Goal: Entertainment & Leisure: Consume media (video, audio)

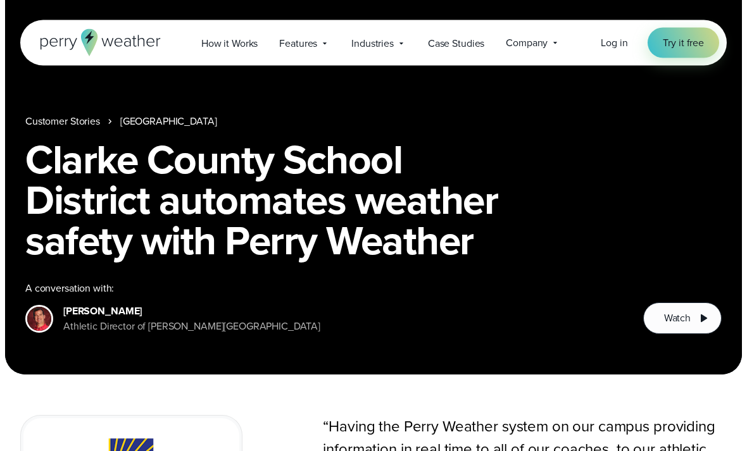
click at [692, 325] on button "Watch" at bounding box center [682, 319] width 78 height 32
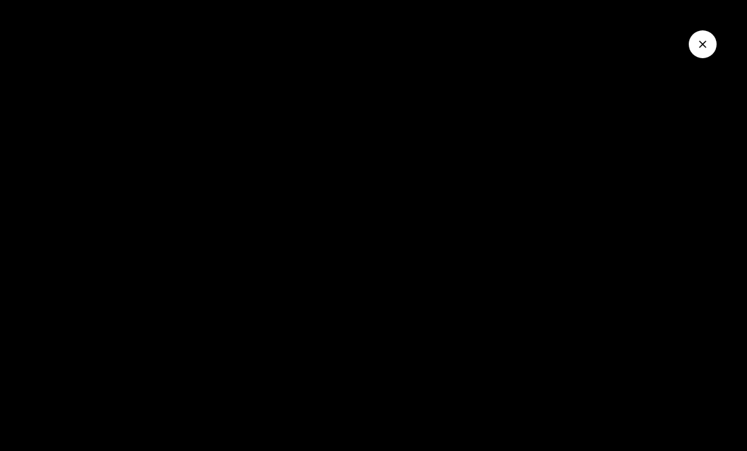
click at [589, 294] on div at bounding box center [373, 225] width 747 height 451
click at [580, 267] on div at bounding box center [373, 225] width 747 height 451
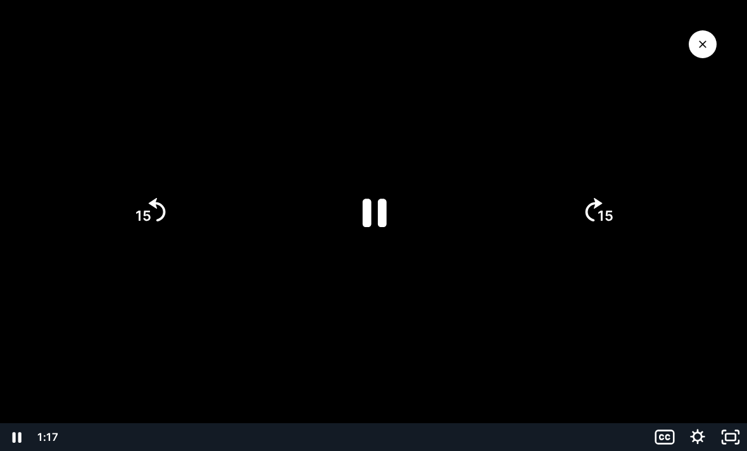
click at [598, 224] on text "15" at bounding box center [606, 216] width 16 height 16
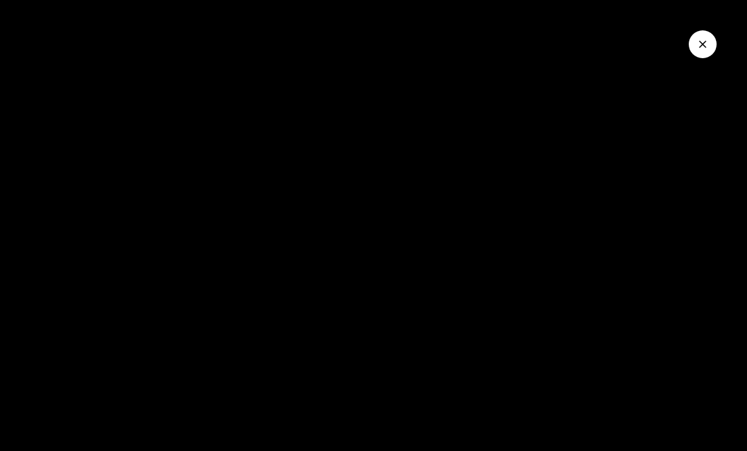
click at [579, 163] on div at bounding box center [373, 225] width 747 height 451
click at [562, 166] on div at bounding box center [373, 225] width 747 height 451
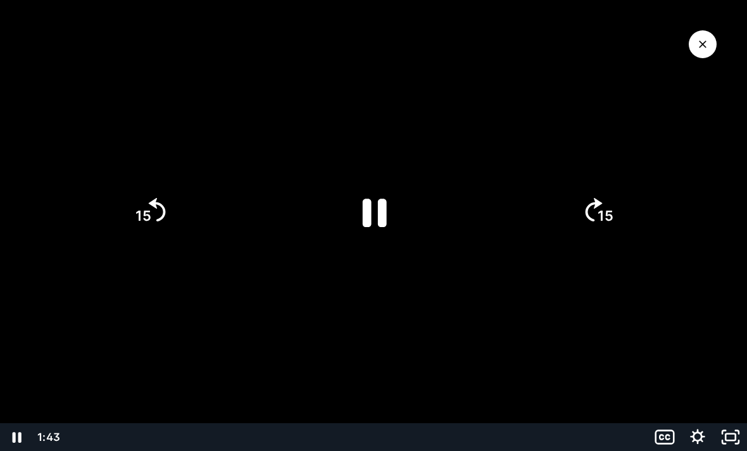
click at [639, 338] on div at bounding box center [373, 225] width 747 height 451
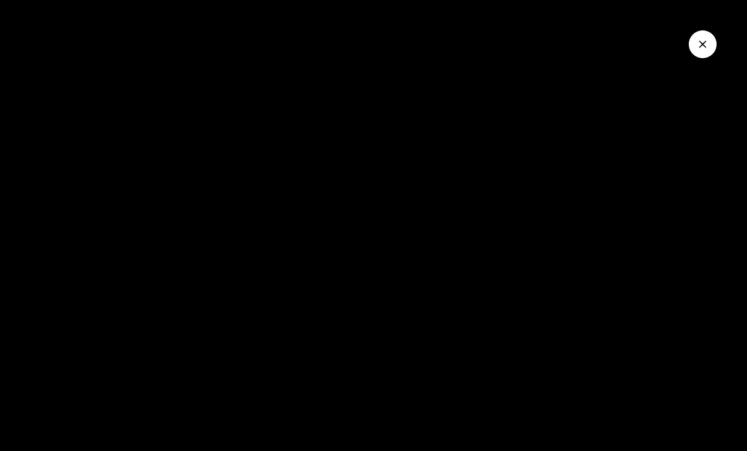
click at [631, 342] on div at bounding box center [373, 225] width 747 height 451
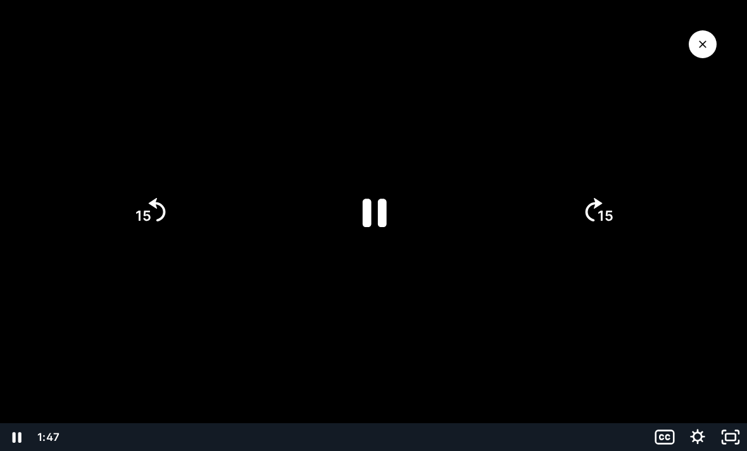
click at [620, 348] on div at bounding box center [373, 225] width 747 height 451
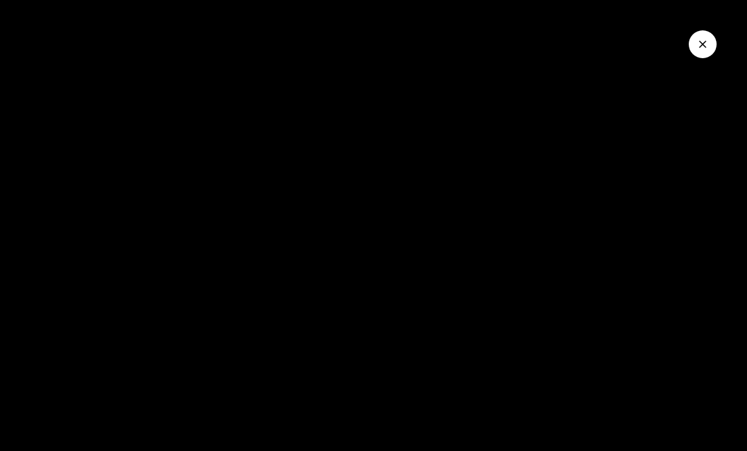
click at [577, 140] on div at bounding box center [373, 225] width 747 height 451
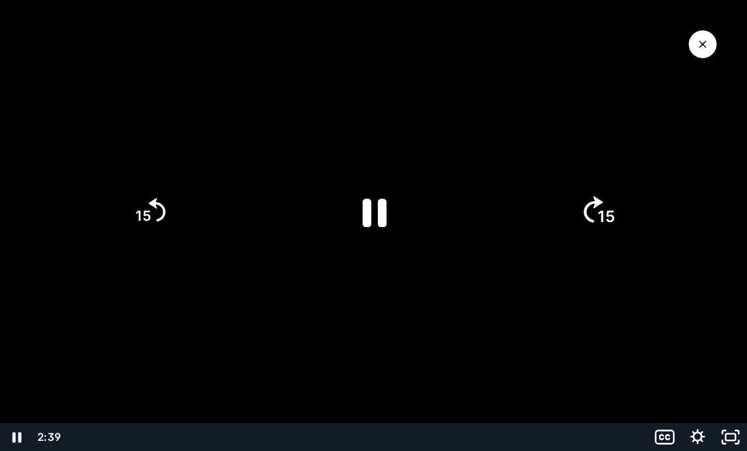
click at [579, 222] on icon "15" at bounding box center [597, 211] width 68 height 68
click at [596, 235] on icon "15" at bounding box center [597, 211] width 61 height 61
click at [599, 226] on tspan "15" at bounding box center [607, 216] width 18 height 19
click at [596, 238] on icon "15" at bounding box center [597, 211] width 61 height 61
click at [66, 5] on div at bounding box center [373, 225] width 747 height 451
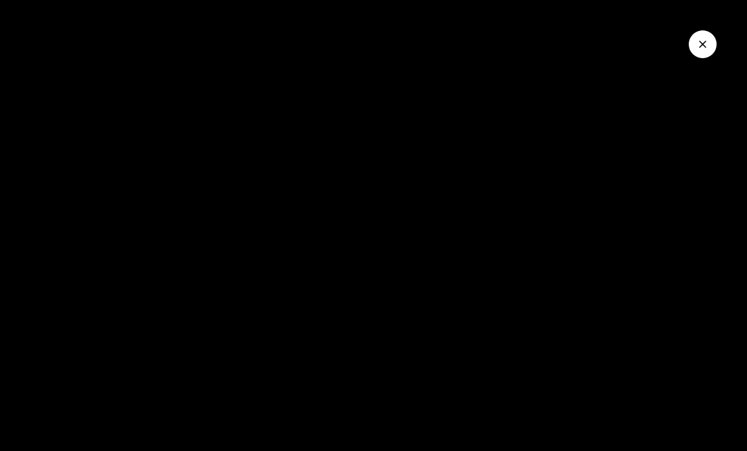
scroll to position [101, 0]
